Goal: Task Accomplishment & Management: Use online tool/utility

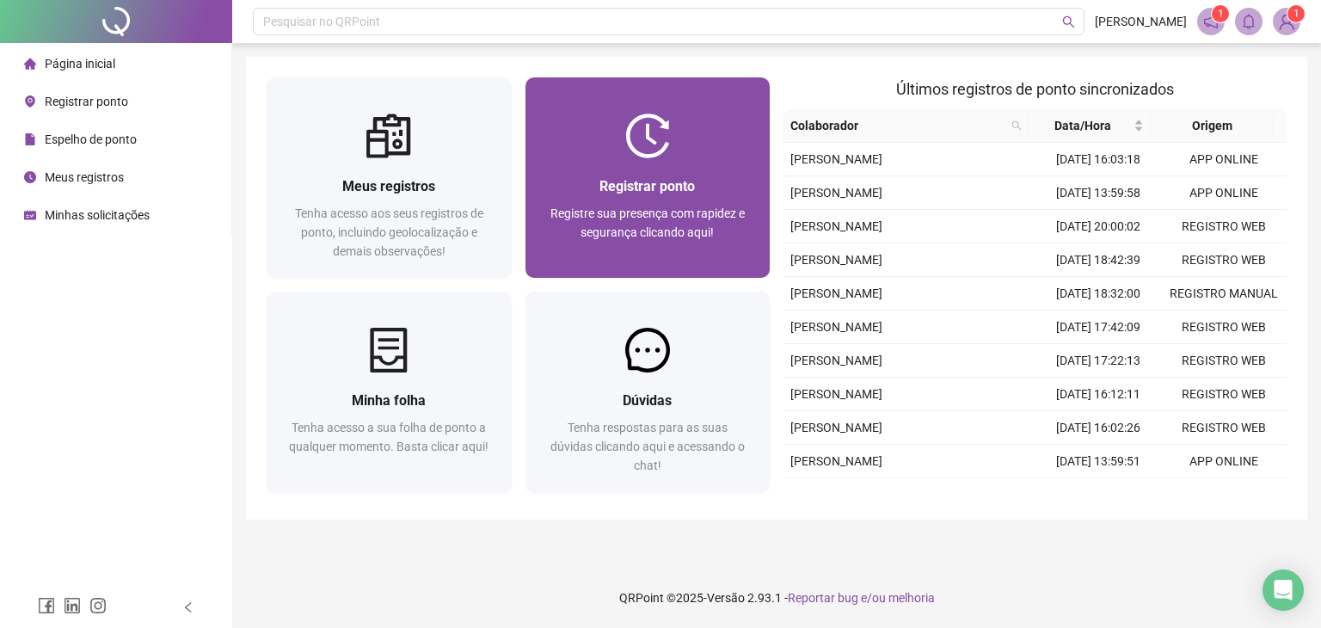
click at [661, 235] on span "Registre sua presença com rapidez e segurança clicando aqui!" at bounding box center [648, 222] width 194 height 33
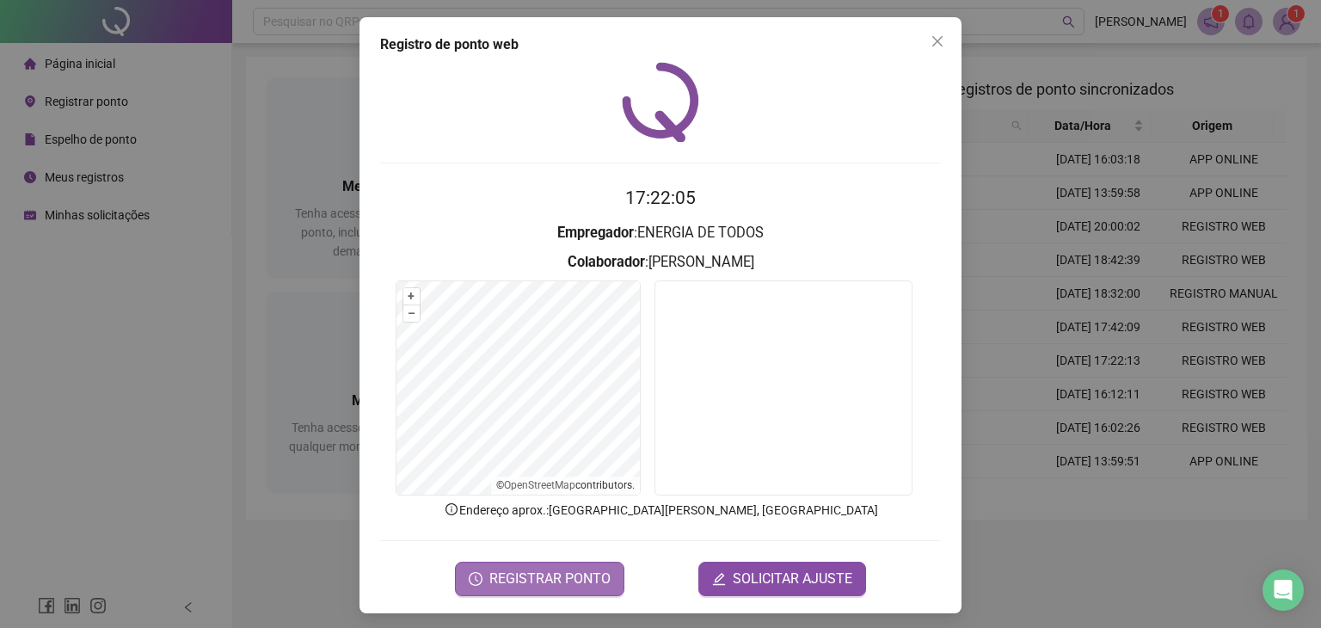
click at [561, 578] on span "REGISTRAR PONTO" at bounding box center [550, 579] width 121 height 21
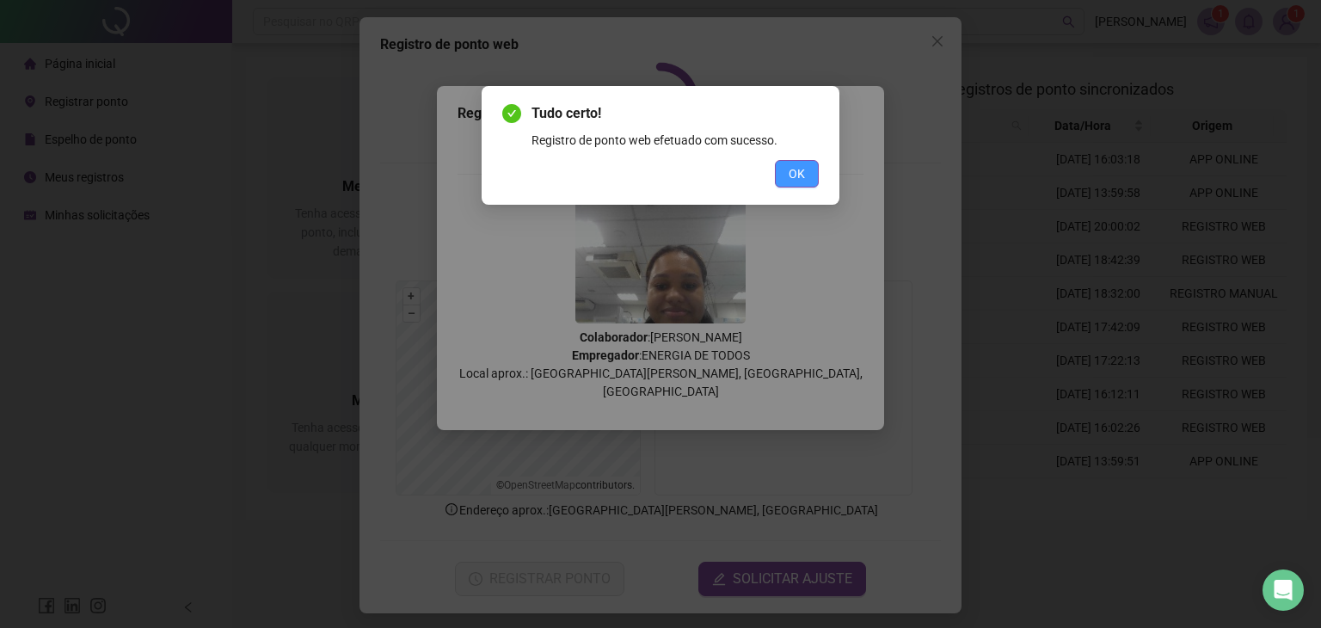
click at [805, 181] on button "OK" at bounding box center [797, 174] width 44 height 28
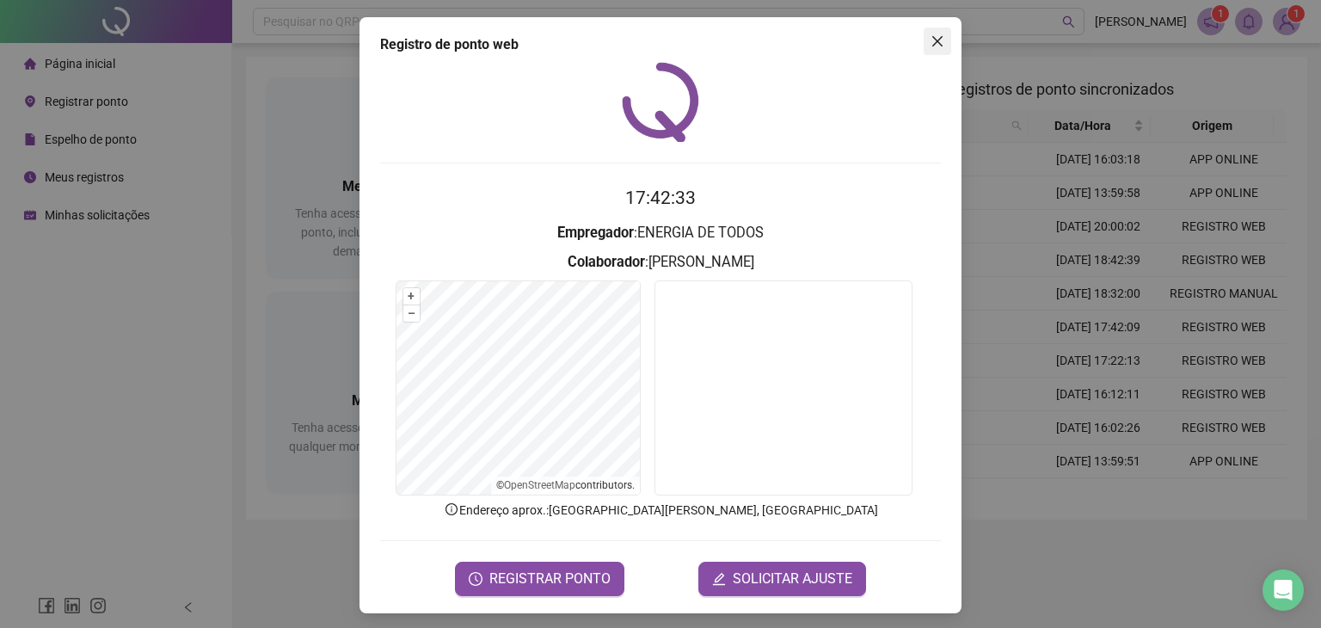
click at [927, 31] on button "Close" at bounding box center [938, 42] width 28 height 28
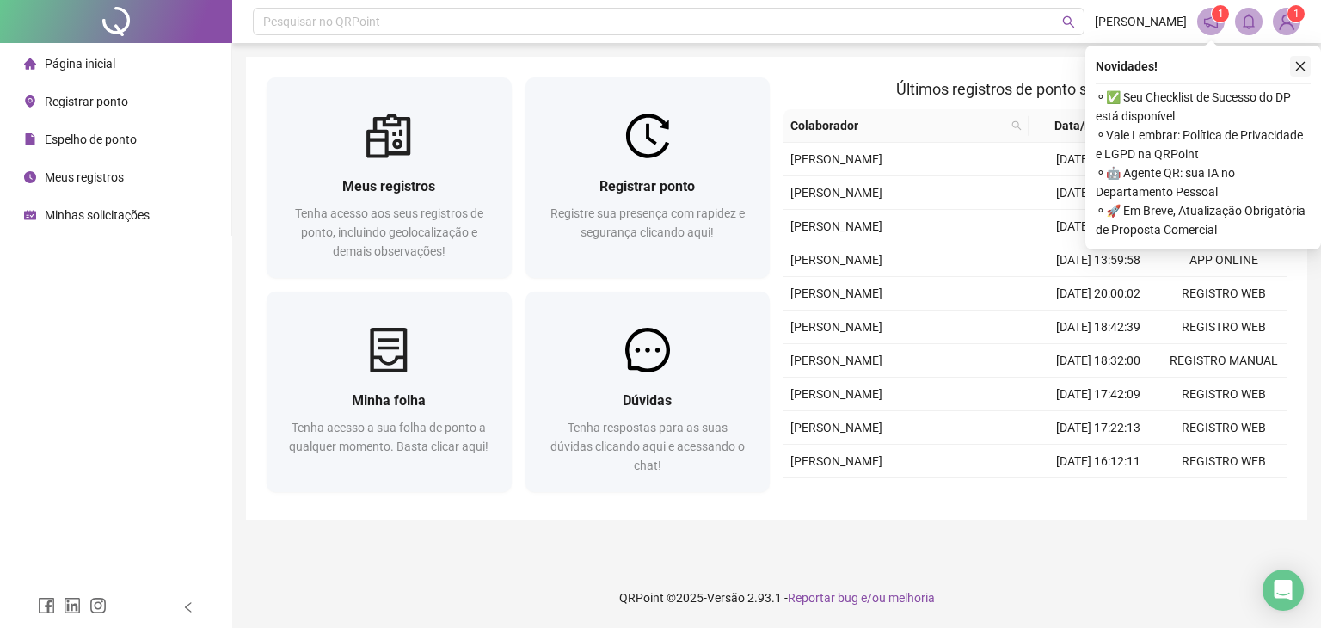
click at [1301, 64] on icon "close" at bounding box center [1301, 66] width 12 height 12
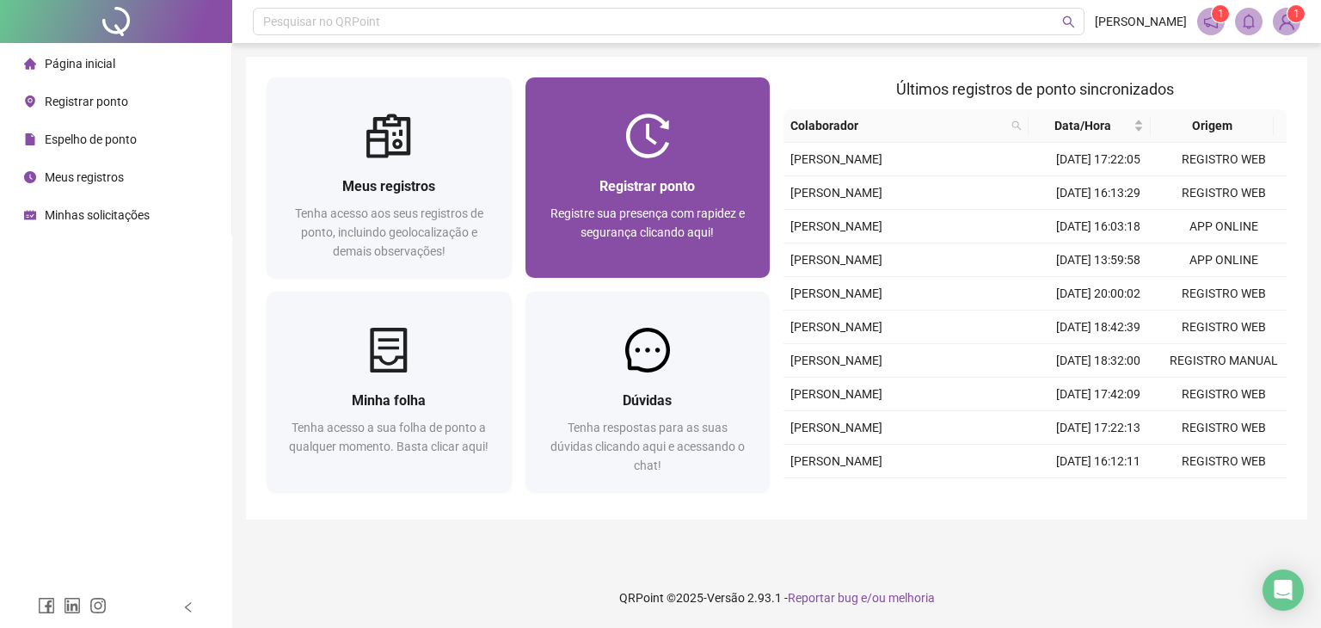
click at [624, 152] on div at bounding box center [648, 136] width 245 height 45
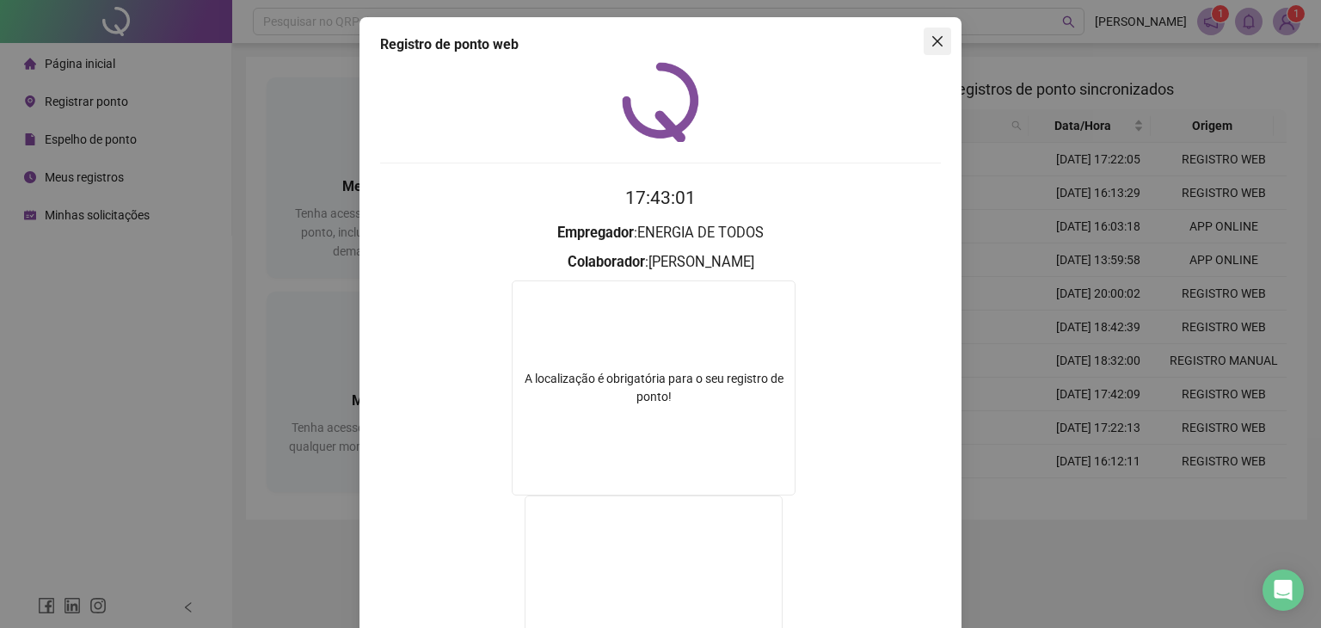
click at [931, 35] on icon "close" at bounding box center [938, 41] width 14 height 14
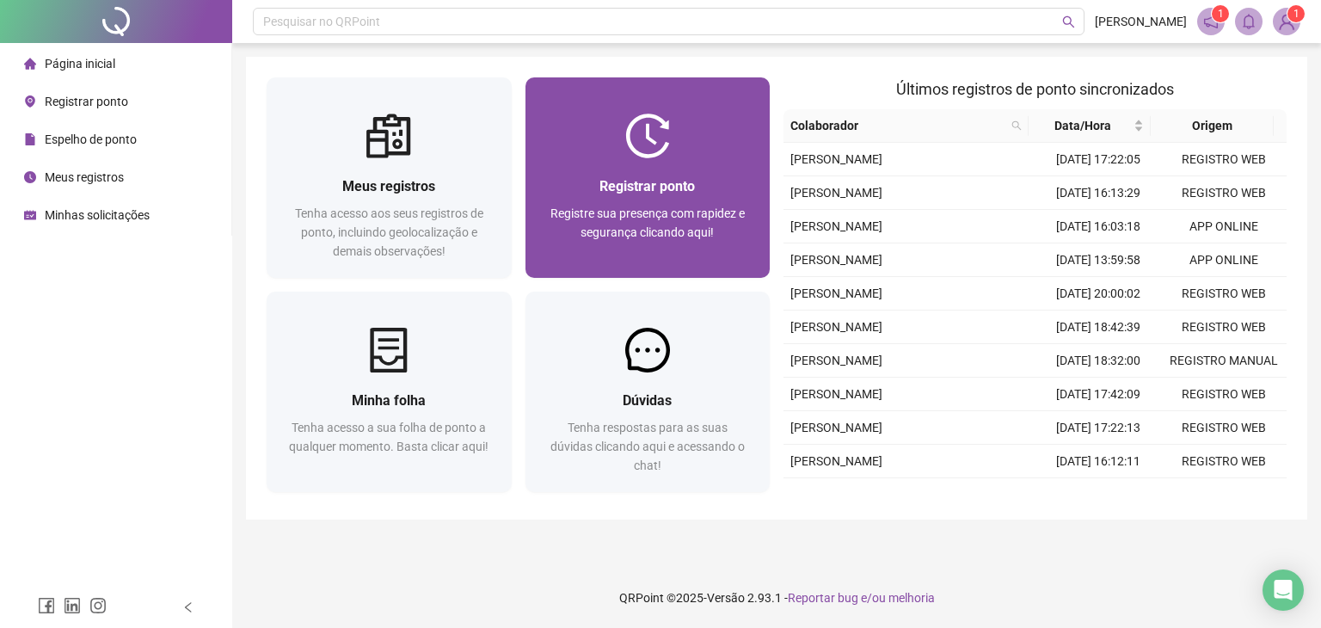
click at [711, 220] on span "Registre sua presença com rapidez e segurança clicando aqui!" at bounding box center [648, 222] width 194 height 33
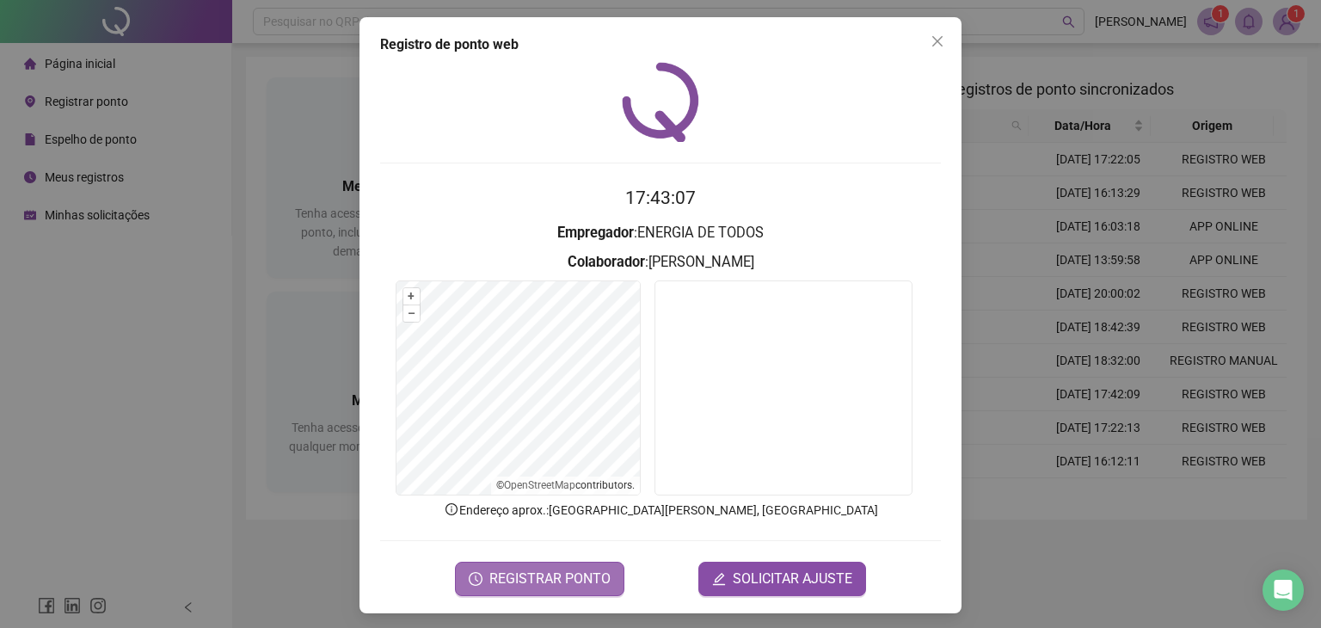
click at [565, 582] on span "REGISTRAR PONTO" at bounding box center [550, 579] width 121 height 21
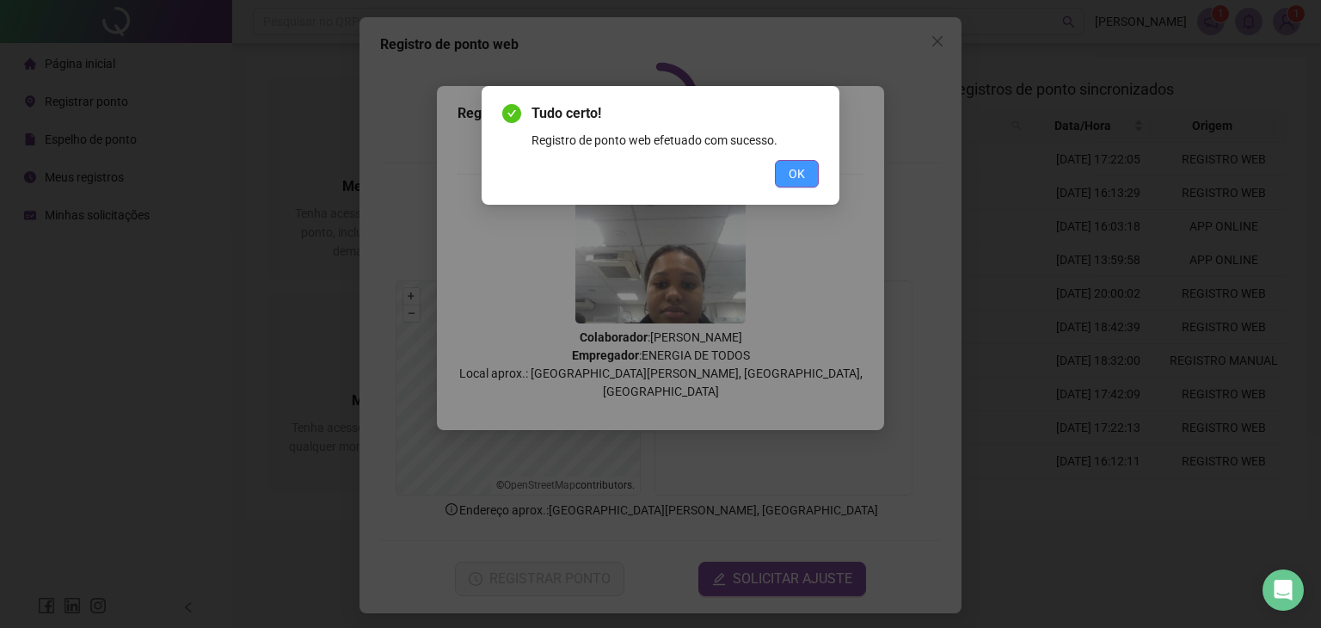
click at [788, 178] on button "OK" at bounding box center [797, 174] width 44 height 28
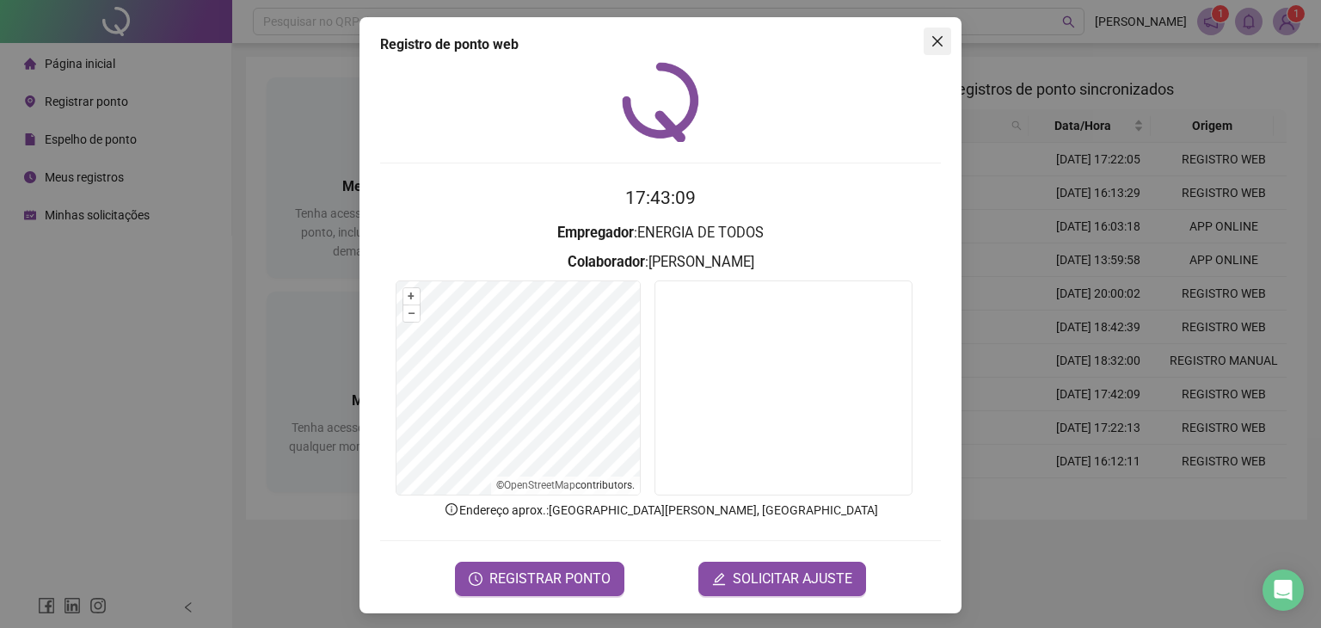
click at [931, 36] on icon "close" at bounding box center [938, 41] width 14 height 14
